Goal: Task Accomplishment & Management: Use online tool/utility

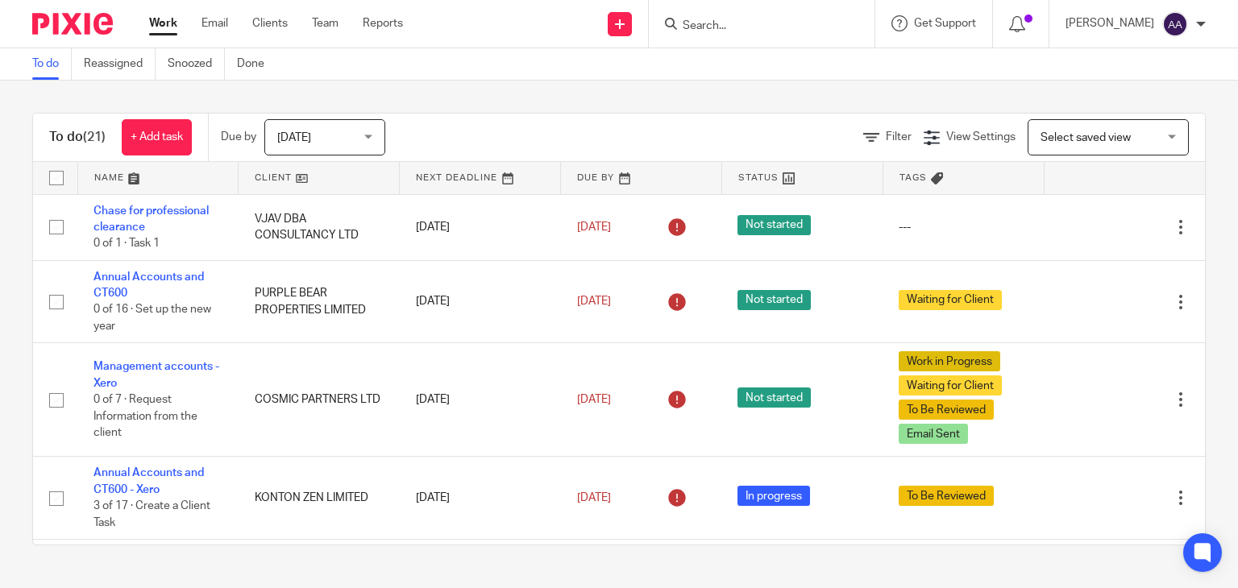
click at [739, 23] on input "Search" at bounding box center [753, 26] width 145 height 15
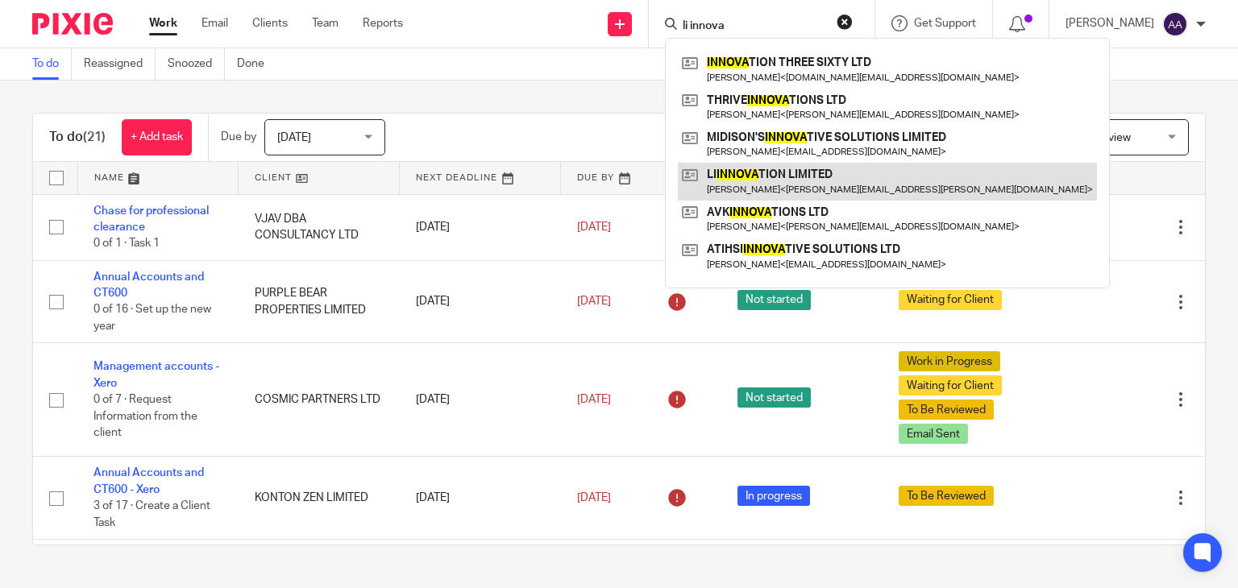
type input "li innova"
click at [799, 181] on link at bounding box center [887, 181] width 419 height 37
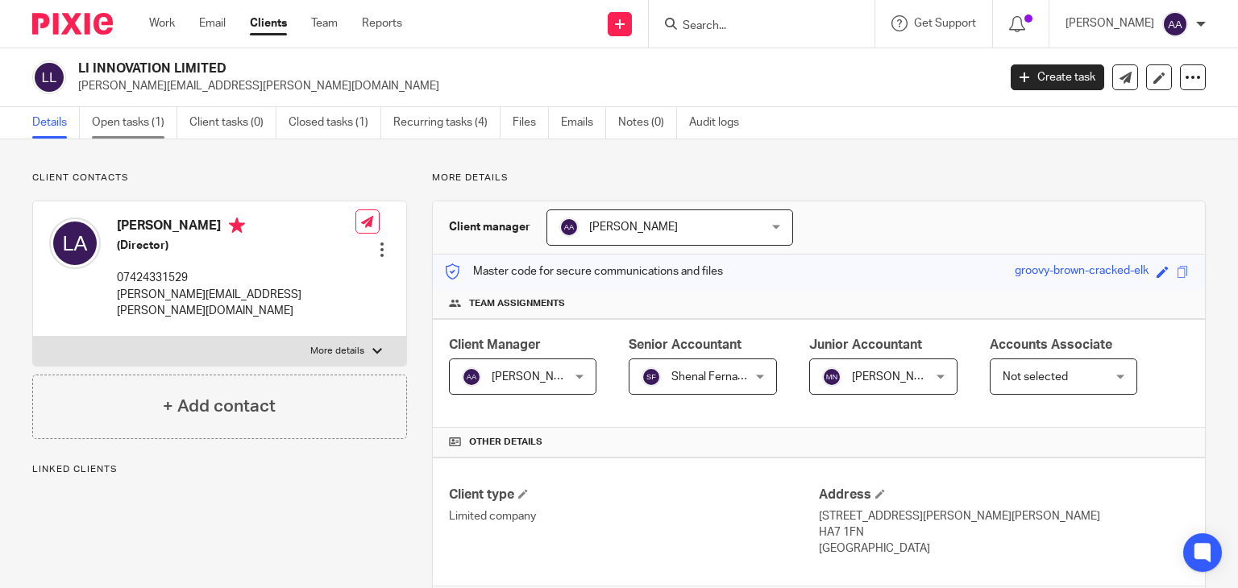
click at [151, 126] on link "Open tasks (1)" at bounding box center [134, 122] width 85 height 31
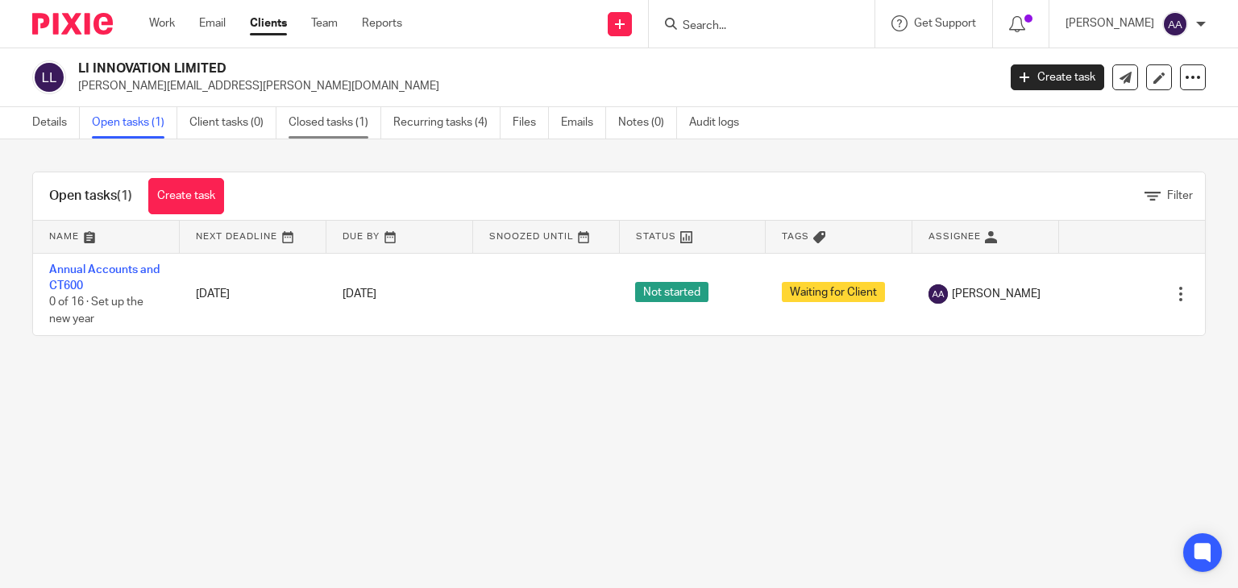
click at [294, 118] on link "Closed tasks (1)" at bounding box center [334, 122] width 93 height 31
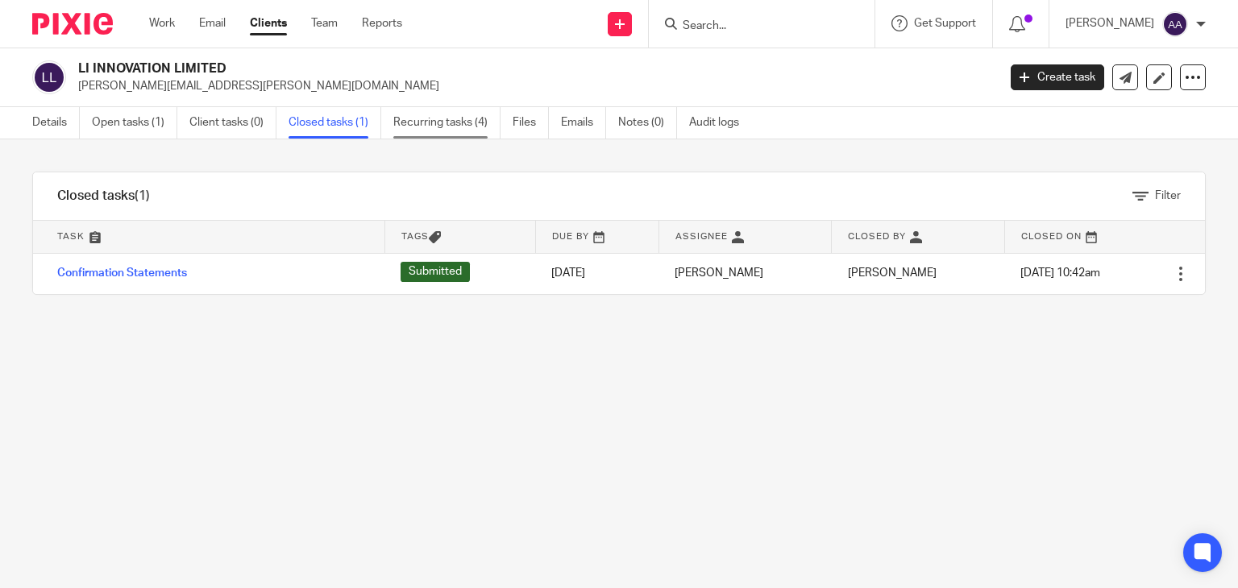
click at [429, 121] on link "Recurring tasks (4)" at bounding box center [446, 122] width 107 height 31
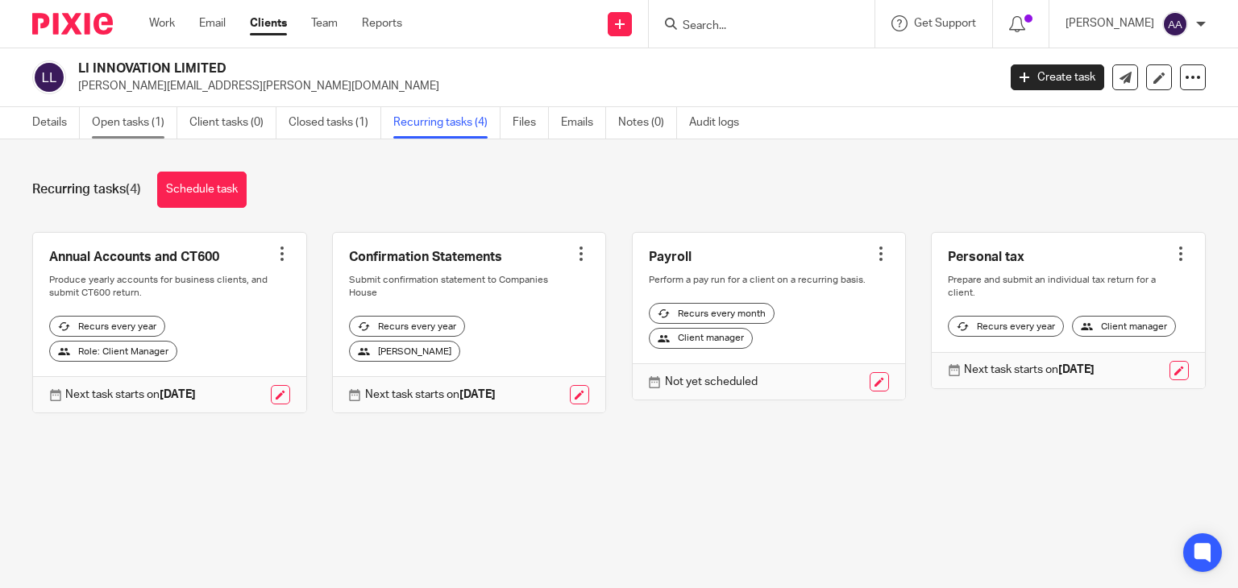
click at [147, 111] on link "Open tasks (1)" at bounding box center [134, 122] width 85 height 31
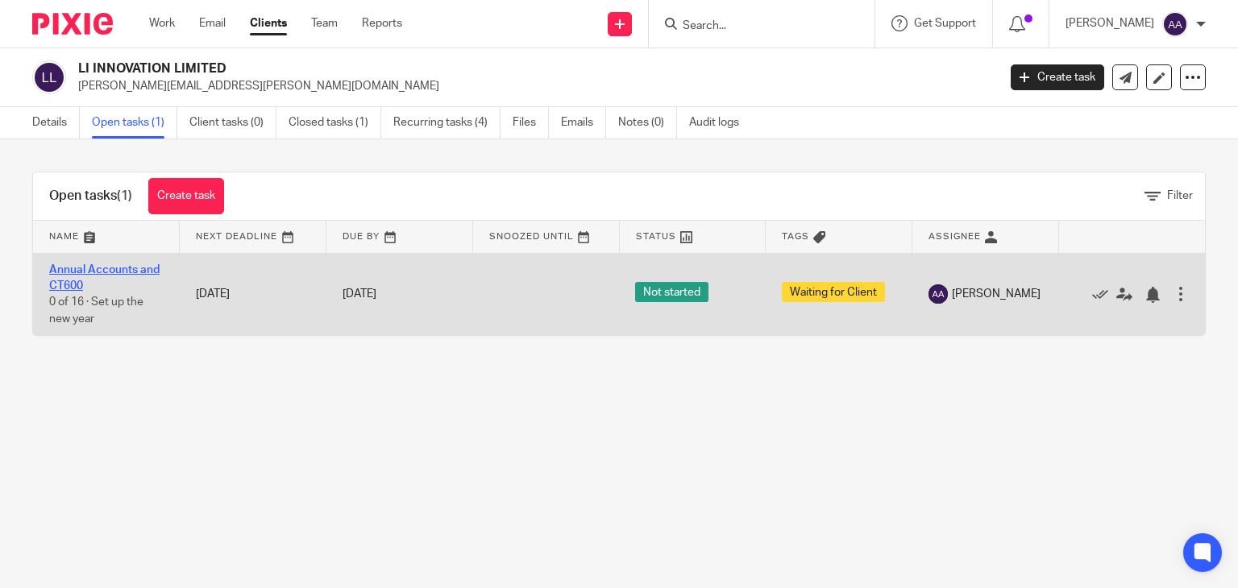
click at [147, 271] on link "Annual Accounts and CT600" at bounding box center [104, 277] width 110 height 27
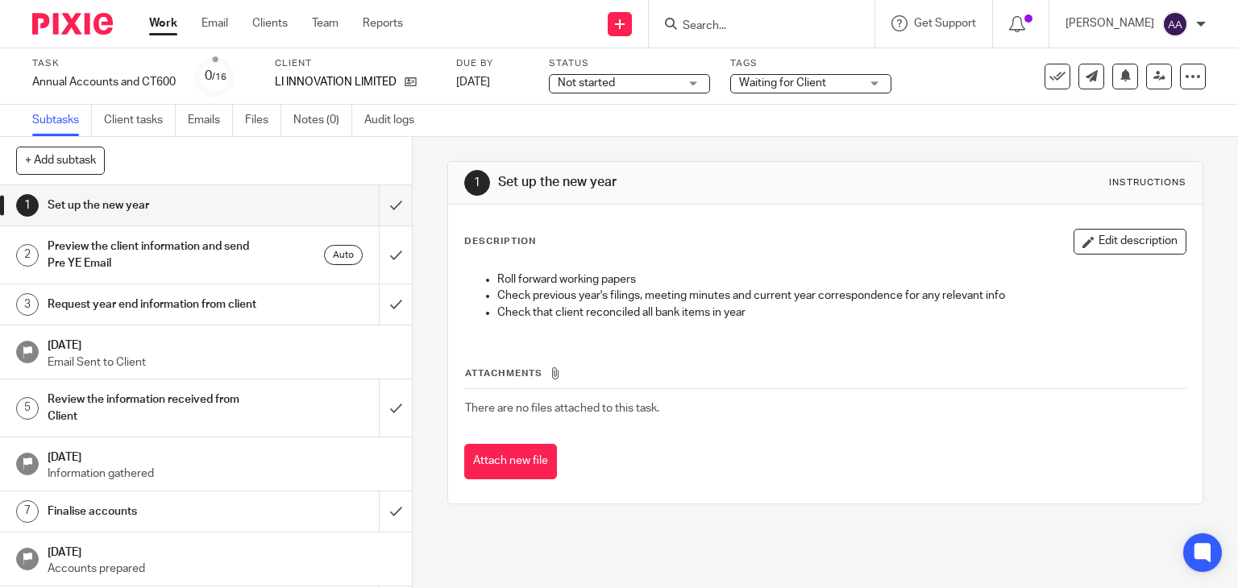
click at [349, 205] on link "1 Set up the new year" at bounding box center [189, 205] width 379 height 40
click at [367, 205] on input "submit" at bounding box center [206, 205] width 412 height 40
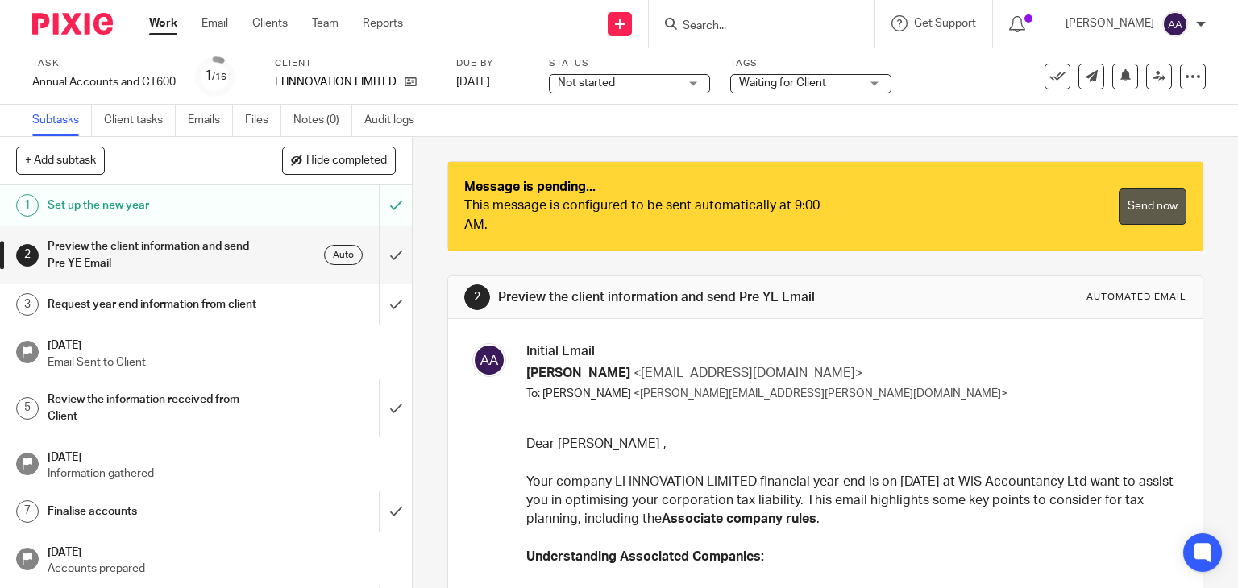
click at [1137, 197] on link "Send now" at bounding box center [1152, 207] width 68 height 36
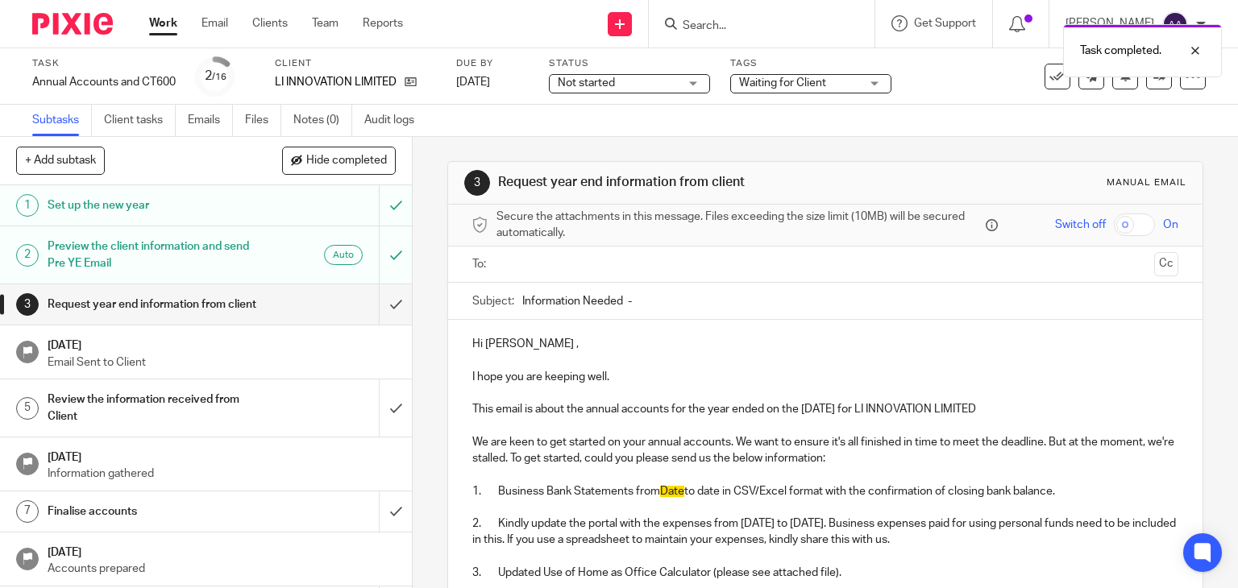
click at [746, 24] on div "Task completed." at bounding box center [920, 46] width 603 height 61
click at [728, 23] on input "Search" at bounding box center [753, 26] width 145 height 15
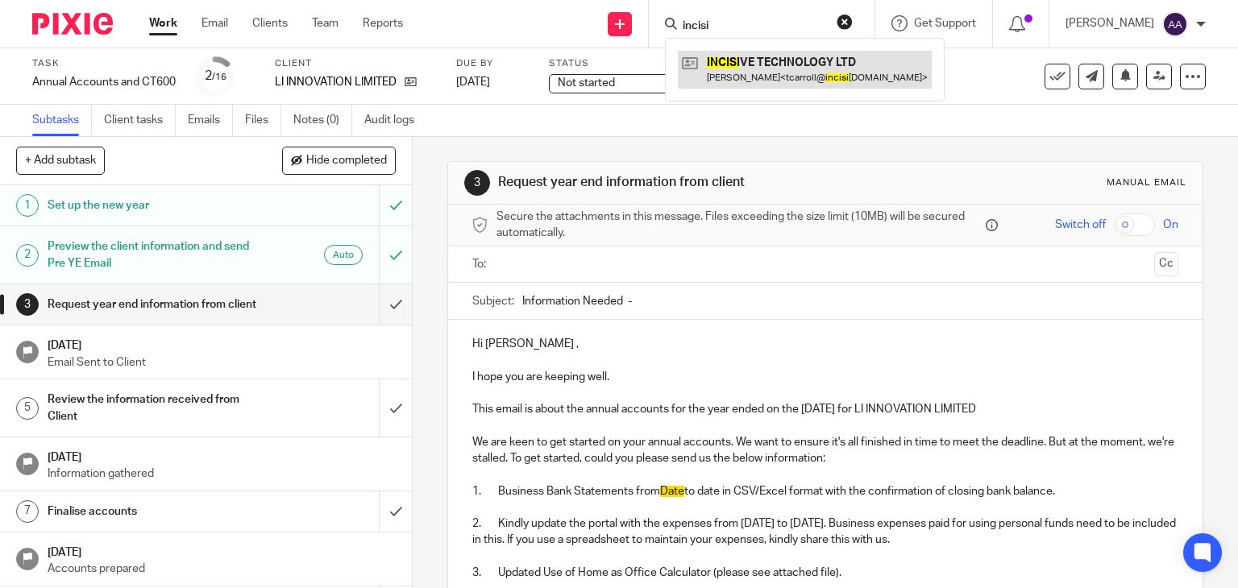
type input "incisi"
click at [803, 78] on link at bounding box center [805, 69] width 254 height 37
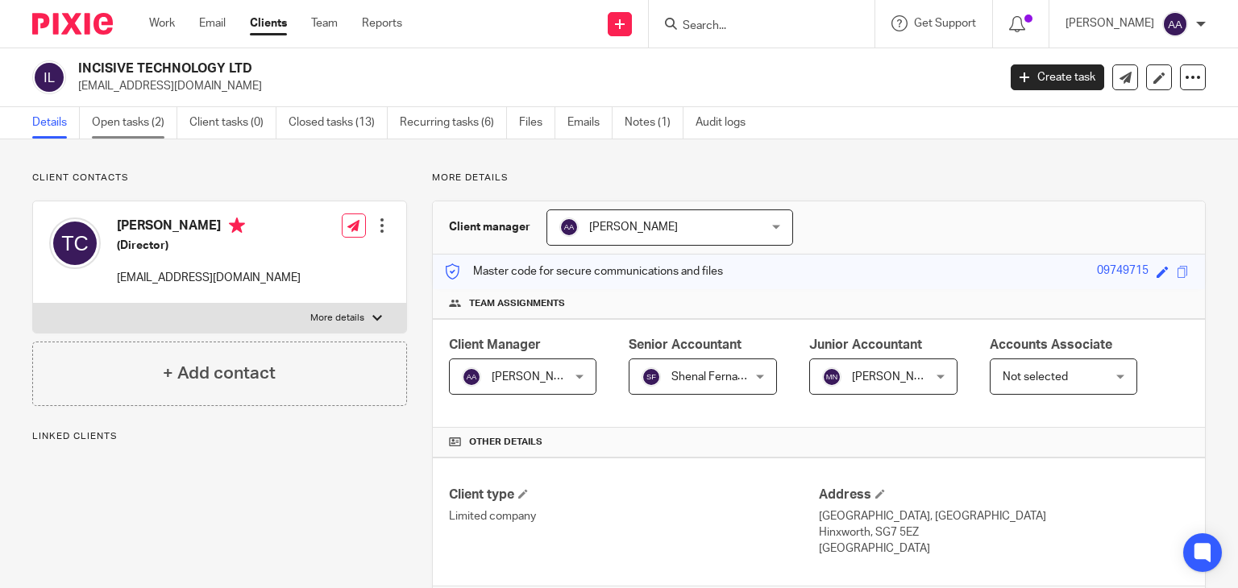
click at [158, 120] on link "Open tasks (2)" at bounding box center [134, 122] width 85 height 31
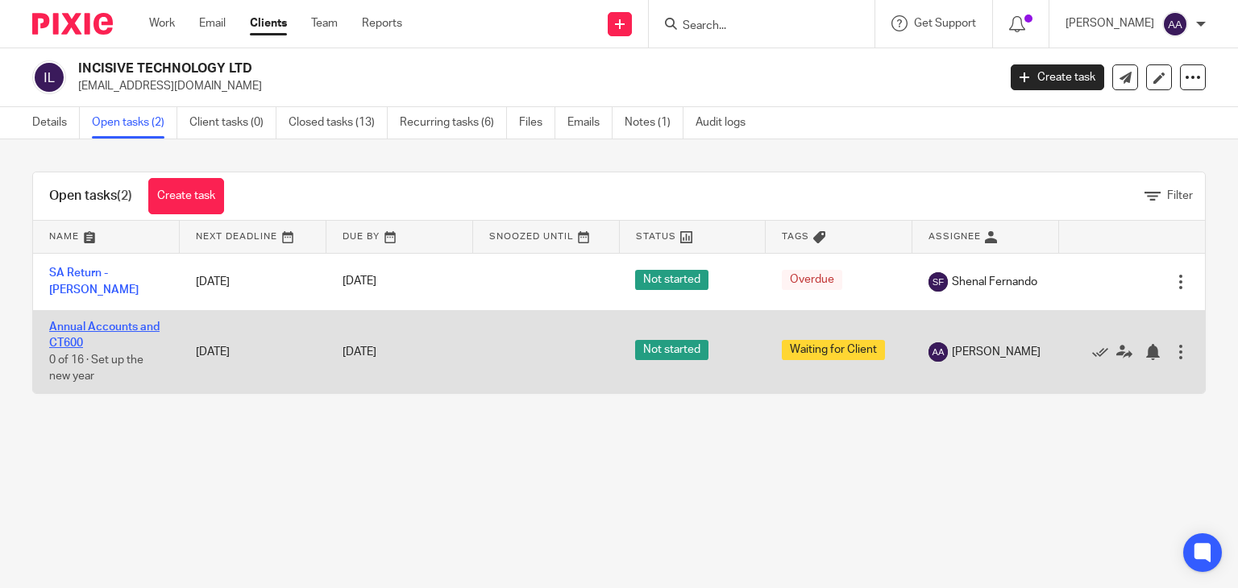
click at [131, 325] on link "Annual Accounts and CT600" at bounding box center [104, 334] width 110 height 27
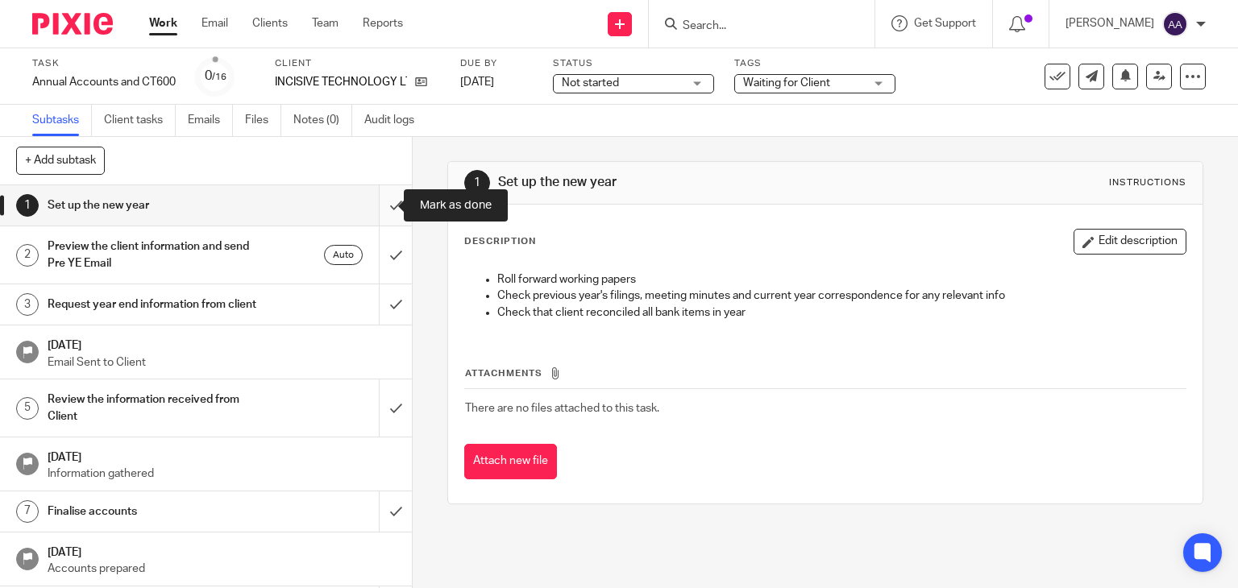
click at [384, 205] on input "submit" at bounding box center [206, 205] width 412 height 40
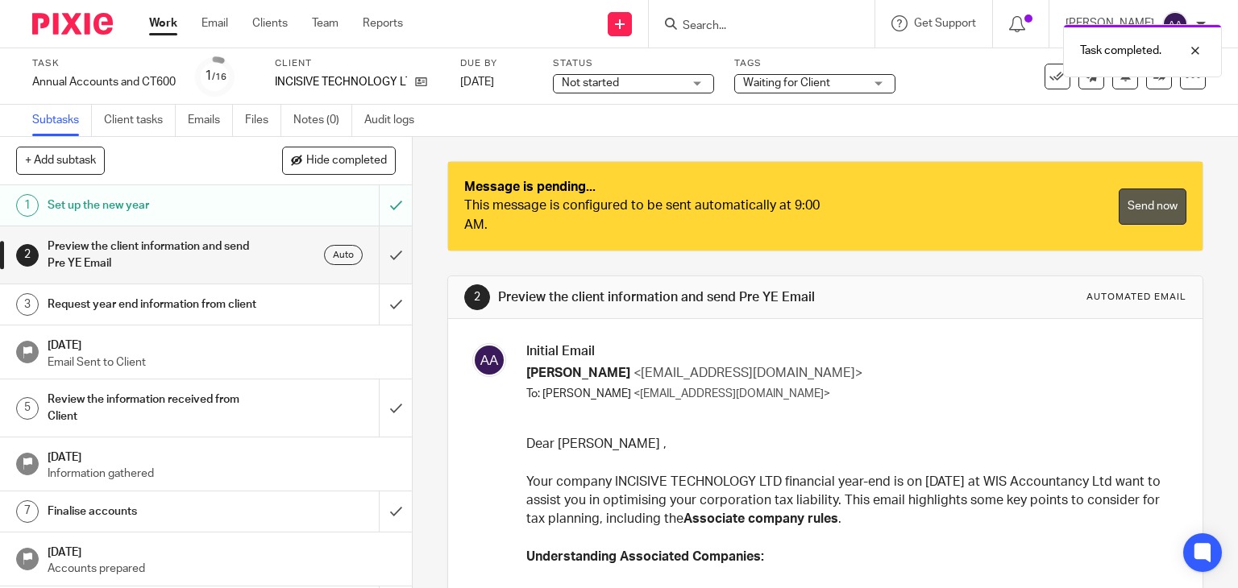
click at [1131, 210] on link "Send now" at bounding box center [1152, 207] width 68 height 36
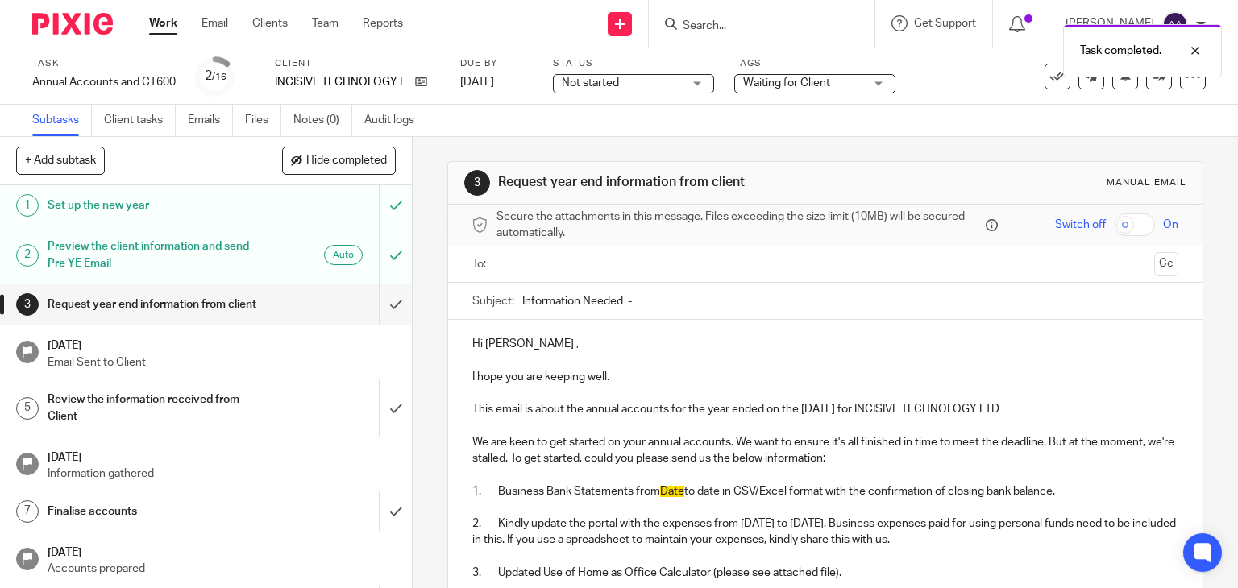
click at [767, 26] on div "Task completed." at bounding box center [920, 46] width 603 height 61
click at [731, 27] on div "Task completed." at bounding box center [920, 46] width 603 height 61
click at [732, 27] on input "Search" at bounding box center [753, 26] width 145 height 15
paste input "TECHNOFIN LIMITED"
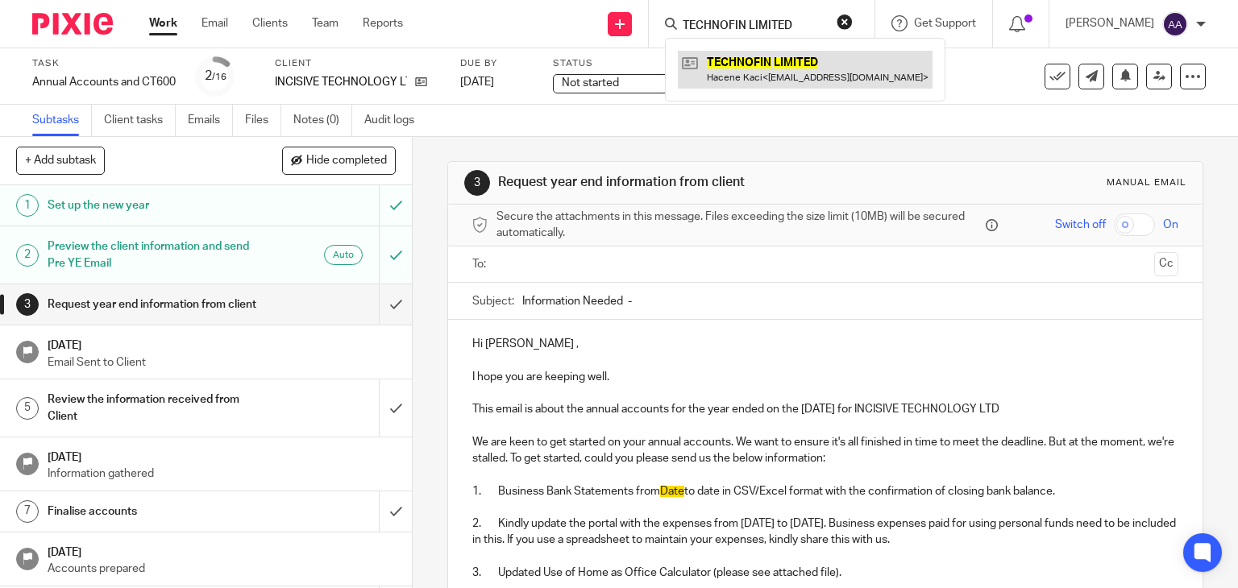
type input "TECHNOFIN LIMITED"
click at [791, 65] on link at bounding box center [805, 69] width 255 height 37
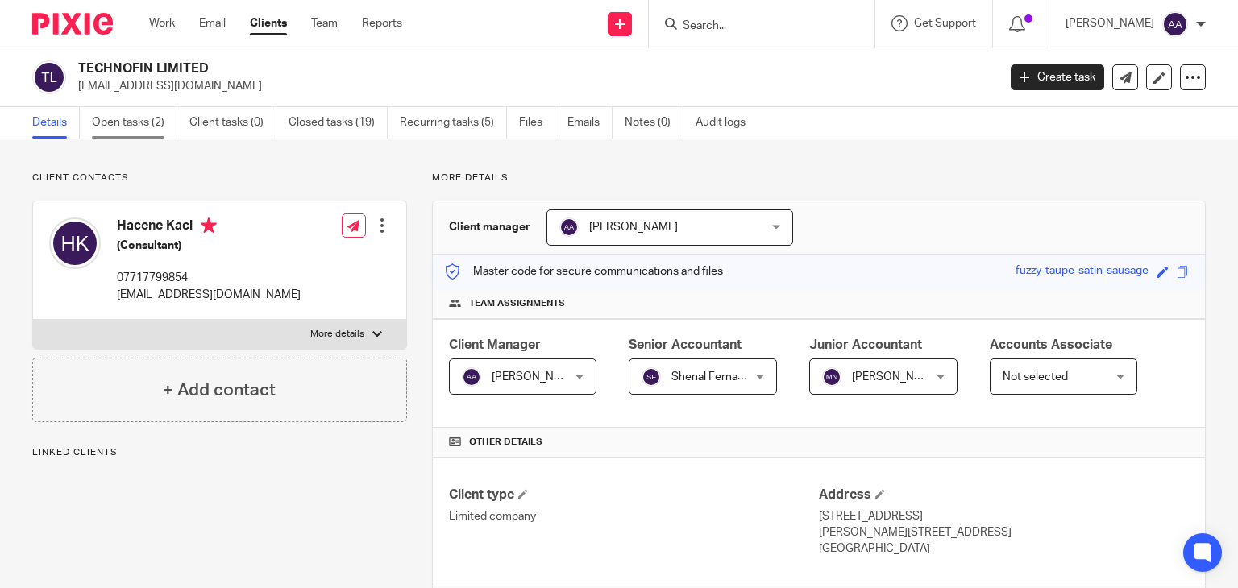
click at [140, 122] on link "Open tasks (2)" at bounding box center [134, 122] width 85 height 31
